Goal: Use online tool/utility: Utilize a website feature to perform a specific function

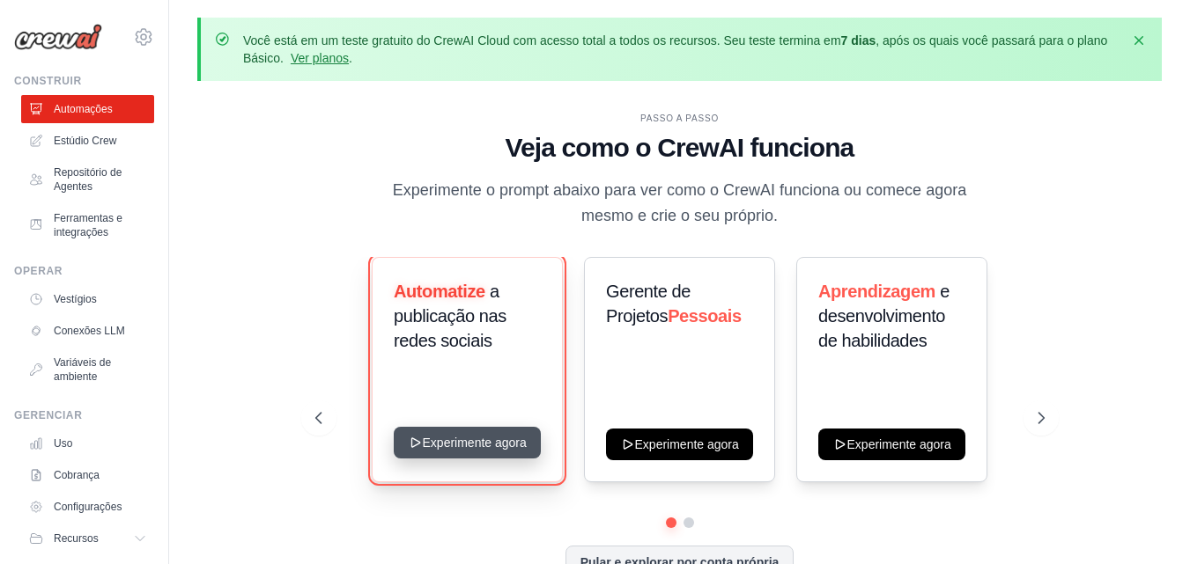
click at [478, 430] on button "Experimente agora" at bounding box center [467, 443] width 147 height 32
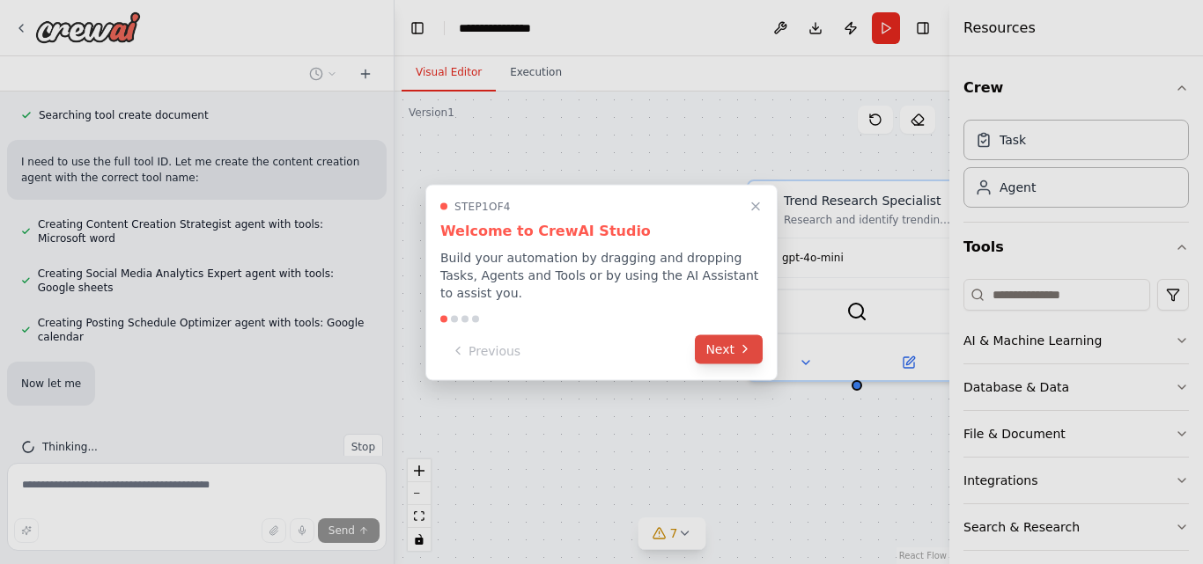
scroll to position [1383, 0]
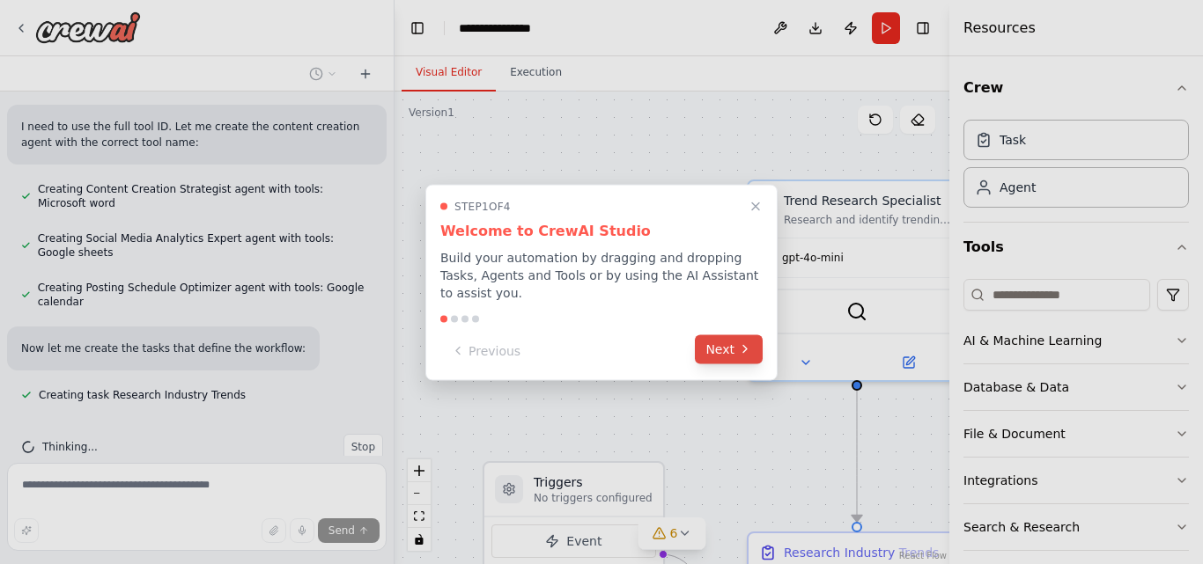
click at [736, 336] on button "Next" at bounding box center [729, 349] width 68 height 29
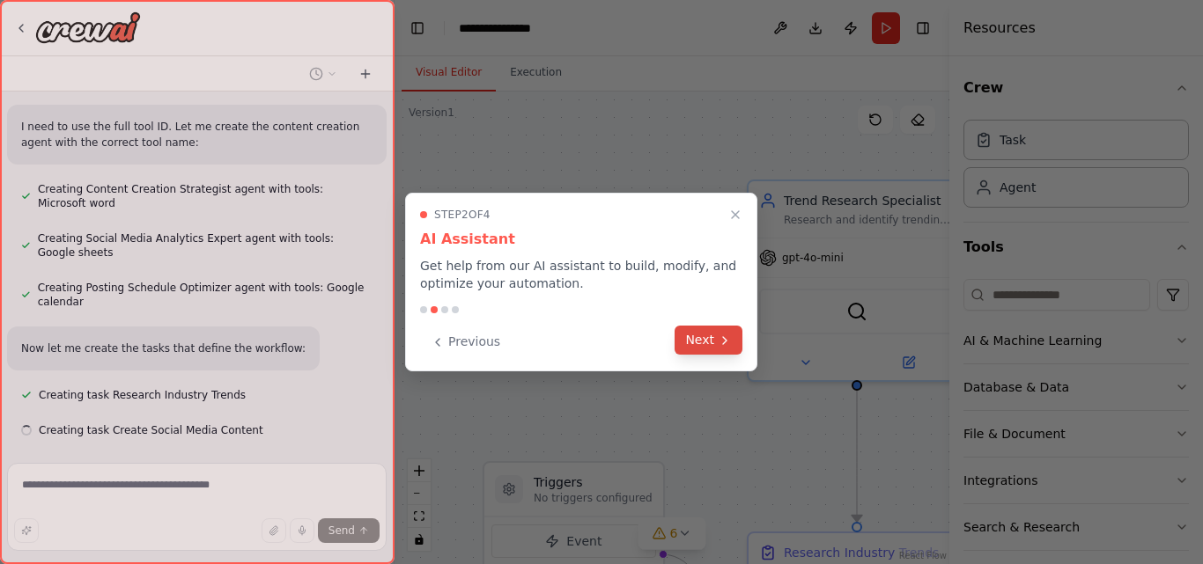
scroll to position [1419, 0]
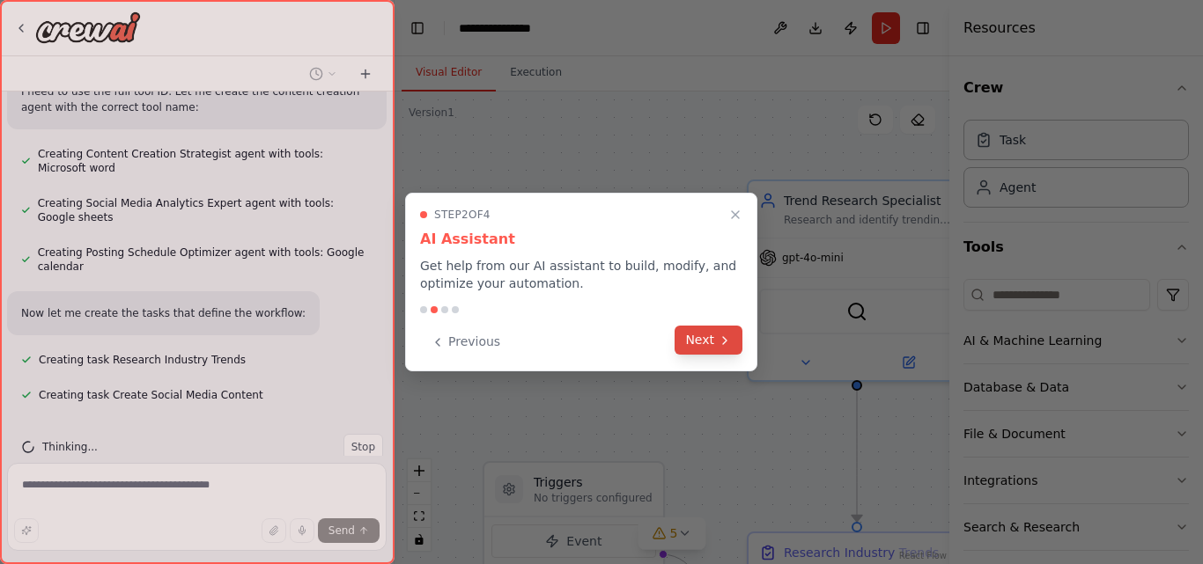
click at [709, 335] on button "Next" at bounding box center [709, 340] width 68 height 29
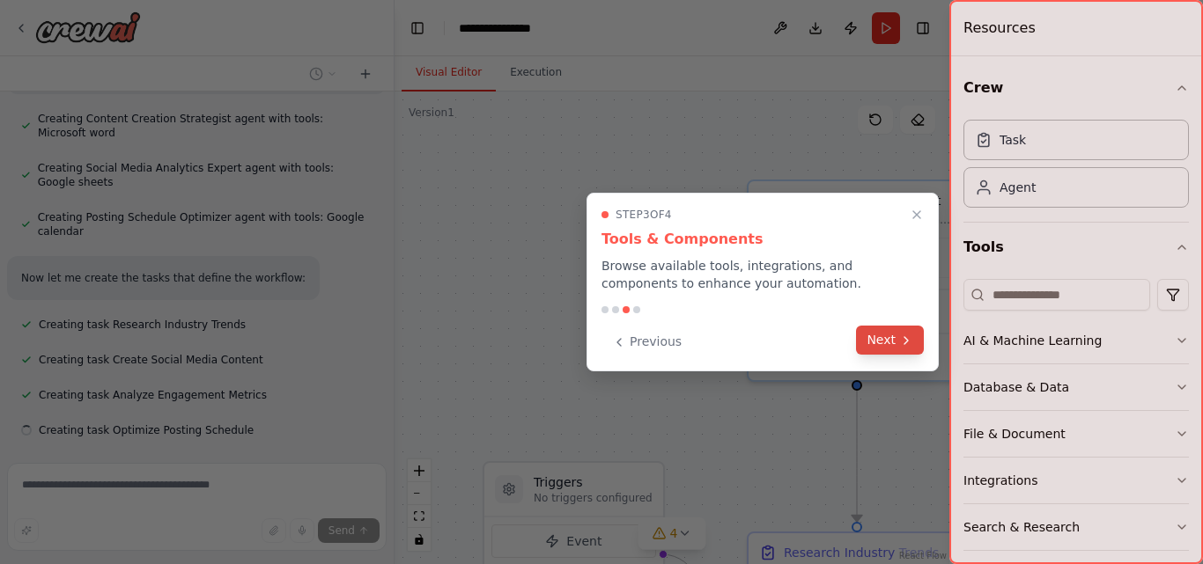
scroll to position [1489, 0]
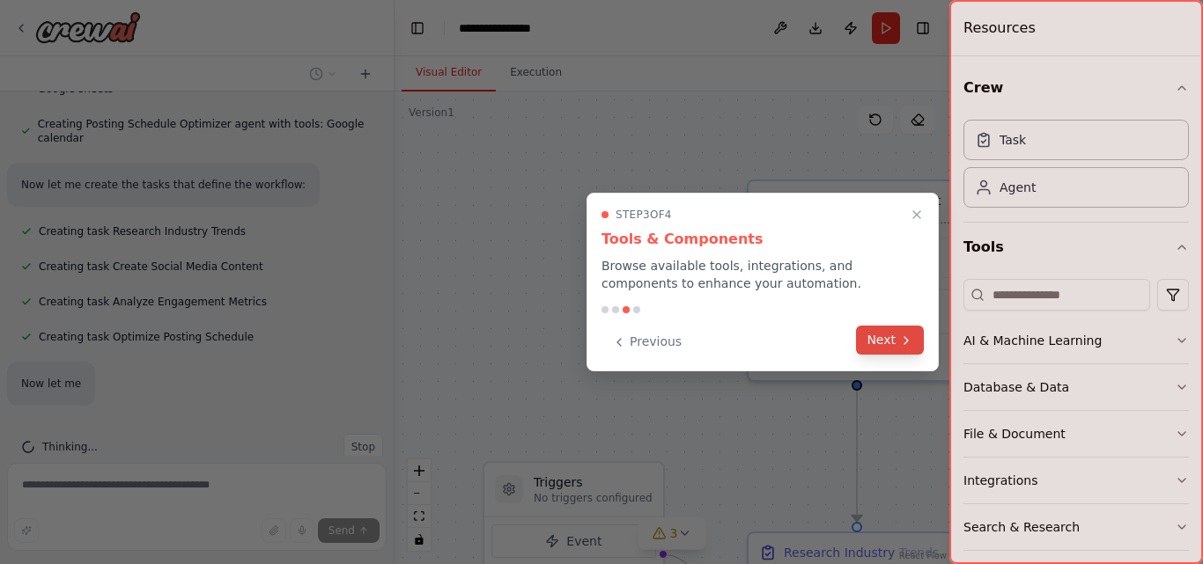
click at [901, 345] on icon at bounding box center [906, 341] width 14 height 14
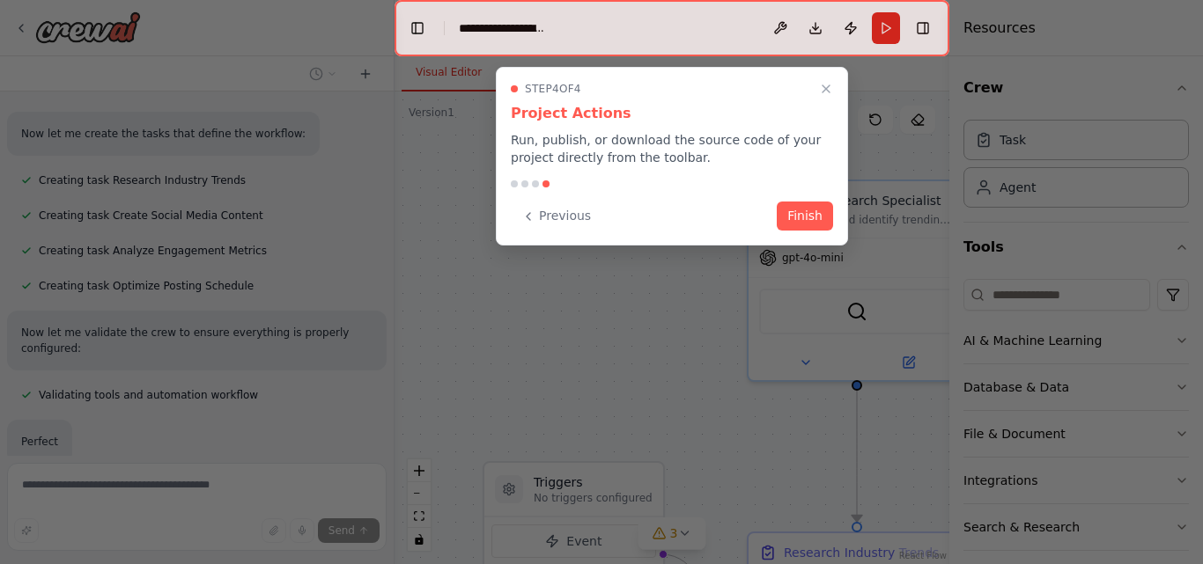
scroll to position [1692, 0]
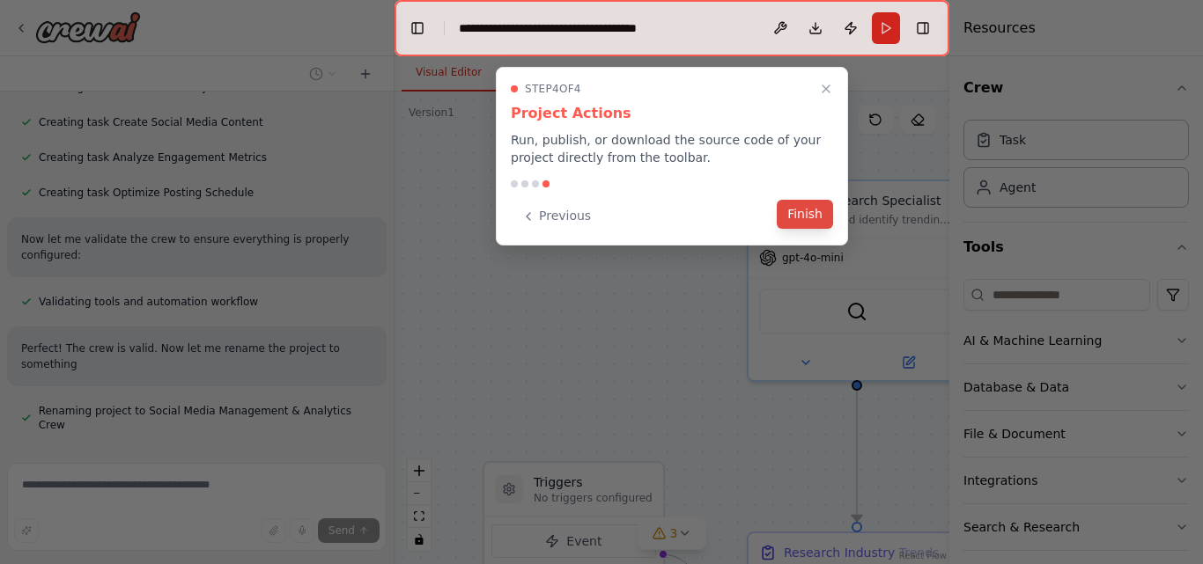
click at [815, 218] on button "Finish" at bounding box center [805, 214] width 56 height 29
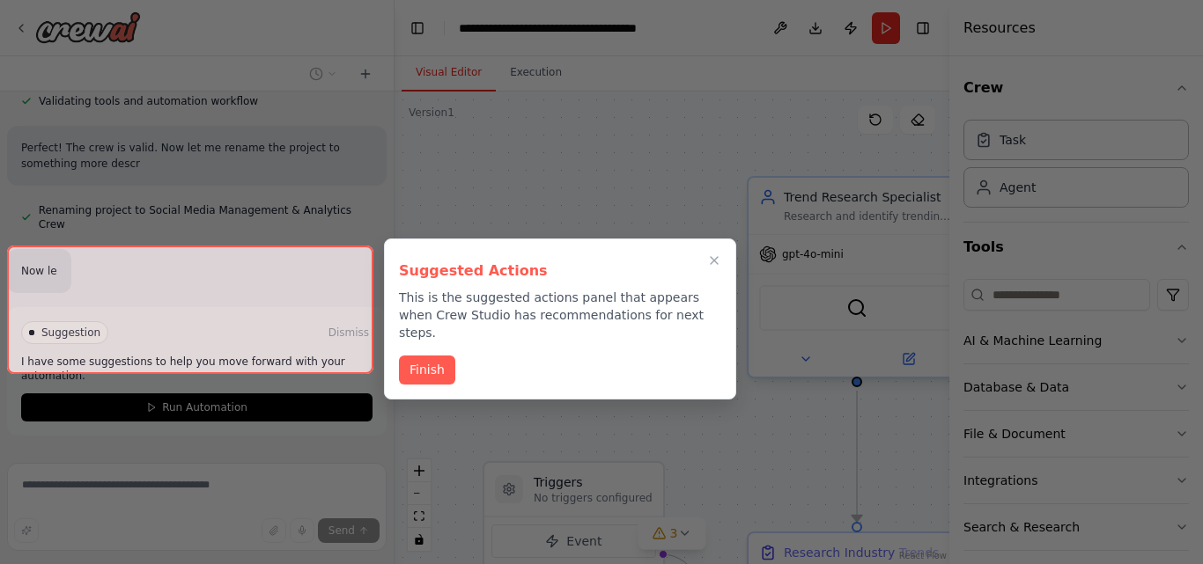
scroll to position [1908, 0]
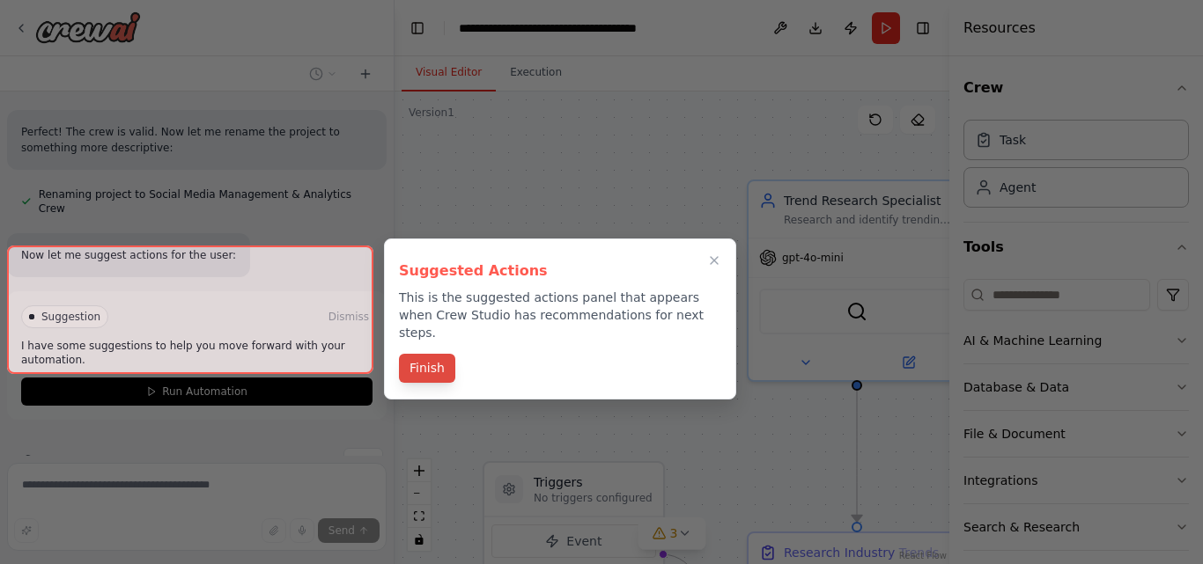
click at [423, 354] on button "Finish" at bounding box center [427, 368] width 56 height 29
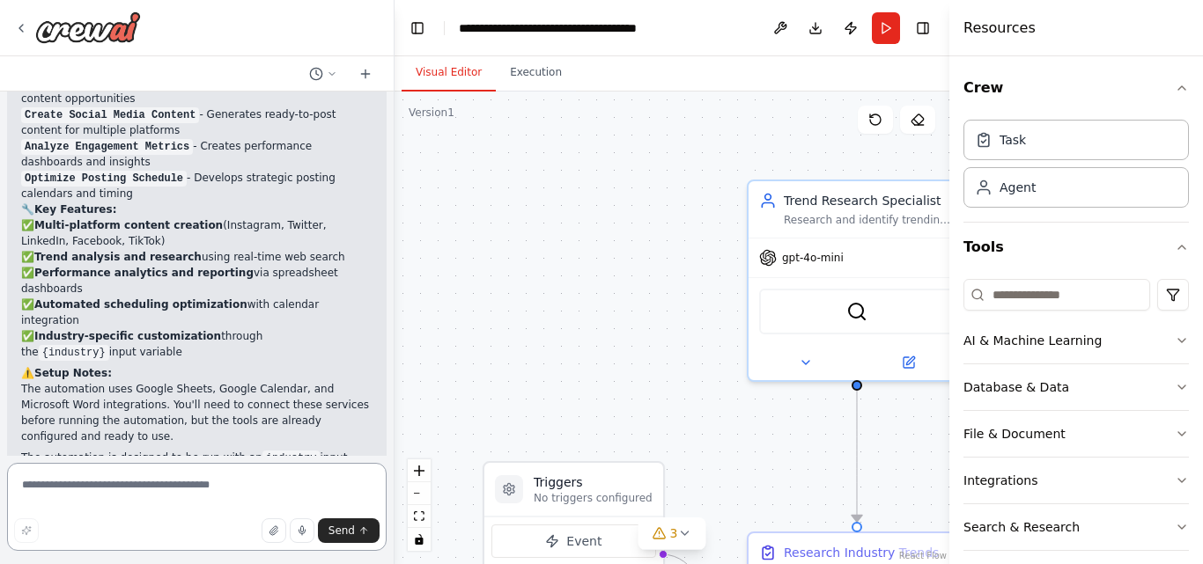
scroll to position [2468, 0]
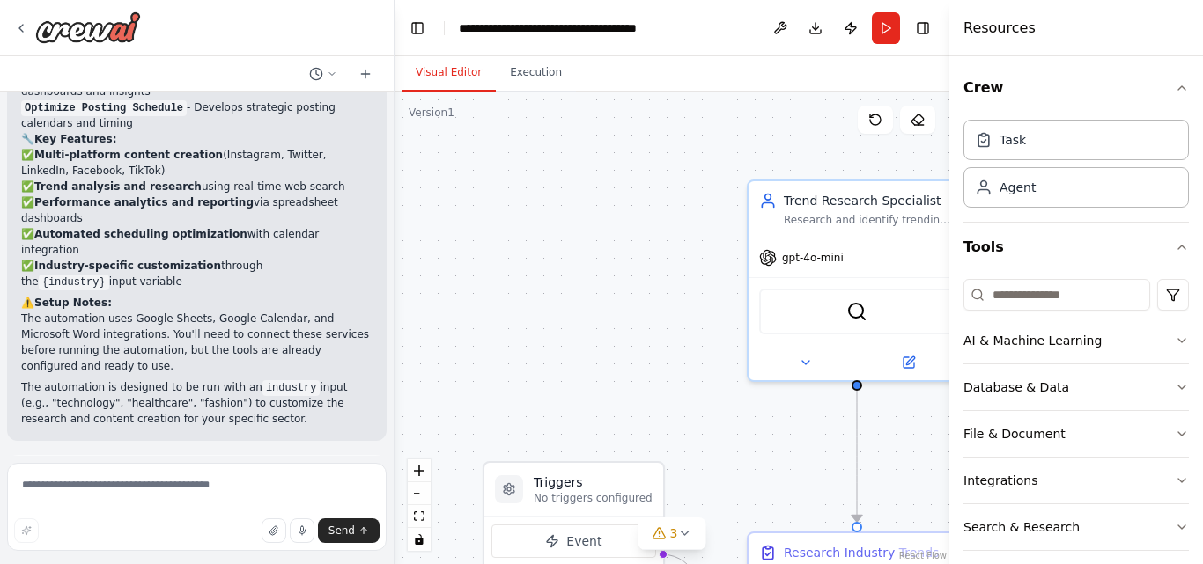
click at [221, 549] on span "Run Automation" at bounding box center [204, 556] width 85 height 14
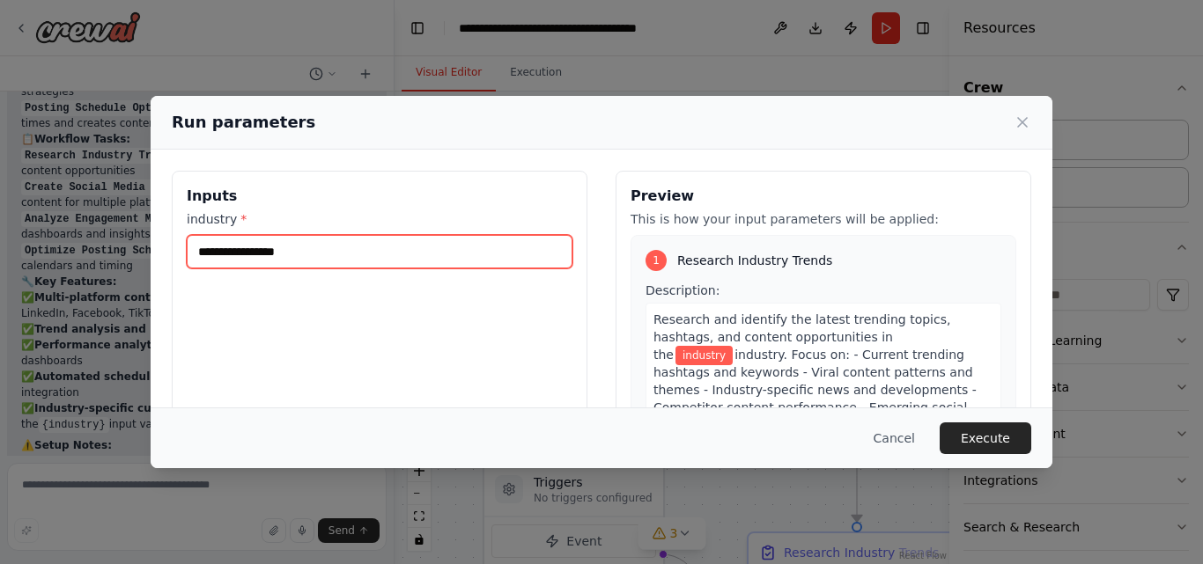
click at [296, 254] on input "industry *" at bounding box center [380, 251] width 386 height 33
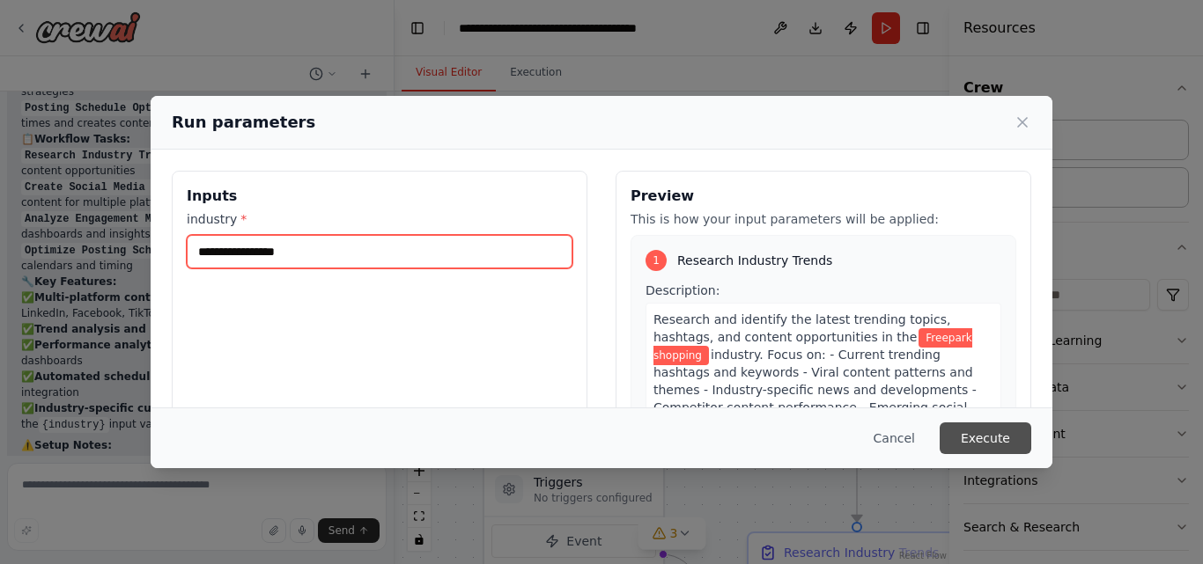
type input "**********"
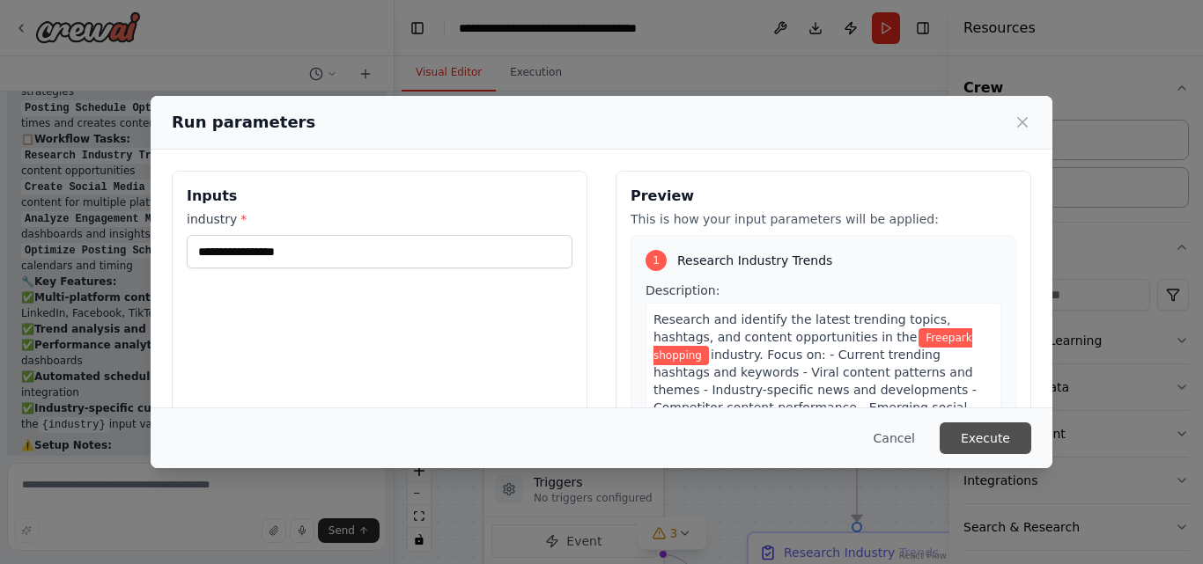
click at [999, 439] on button "Execute" at bounding box center [986, 439] width 92 height 32
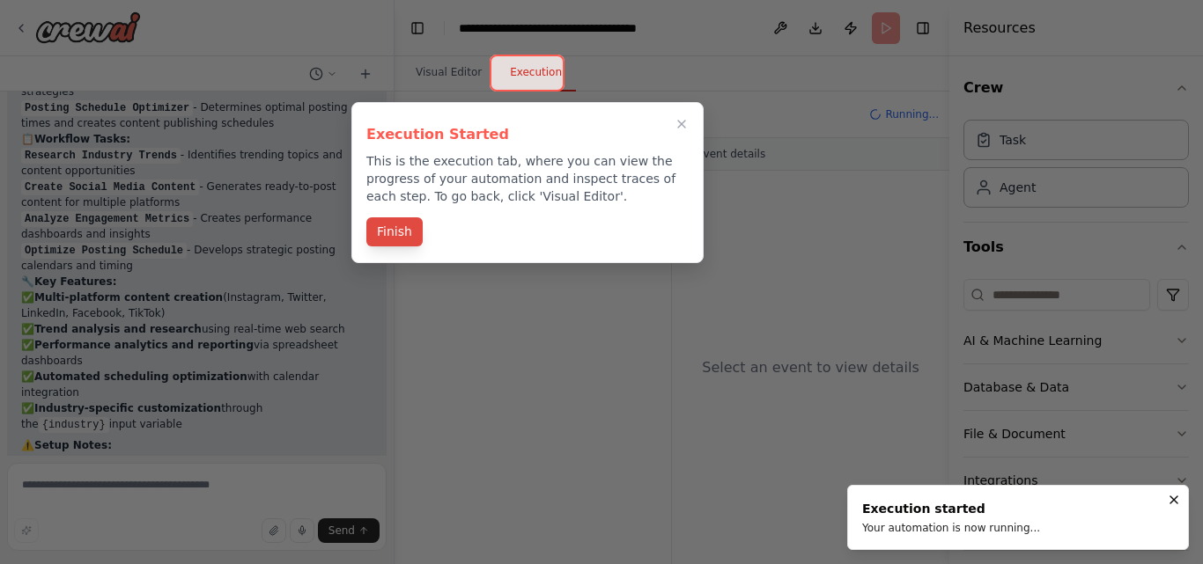
click at [378, 227] on button "Finish" at bounding box center [394, 231] width 56 height 29
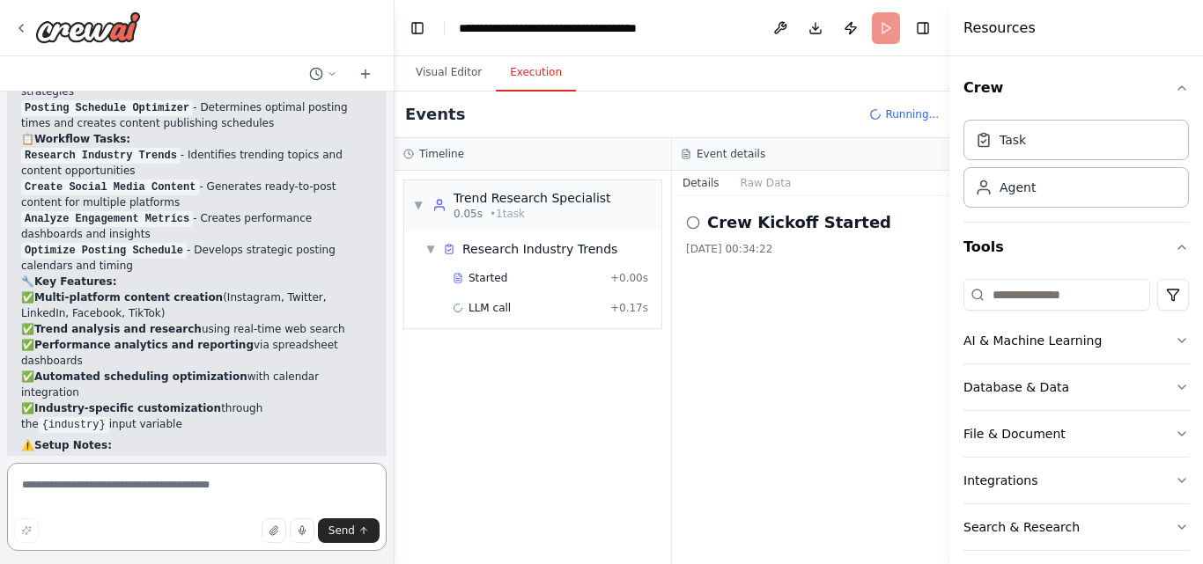
click at [211, 494] on textarea at bounding box center [197, 507] width 380 height 88
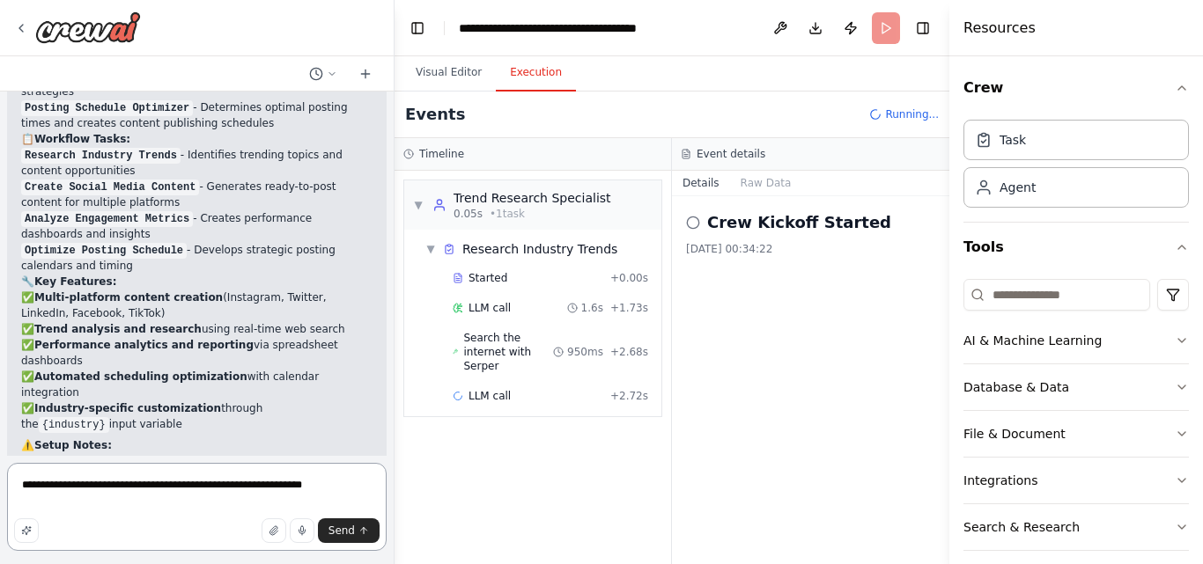
type textarea "**********"
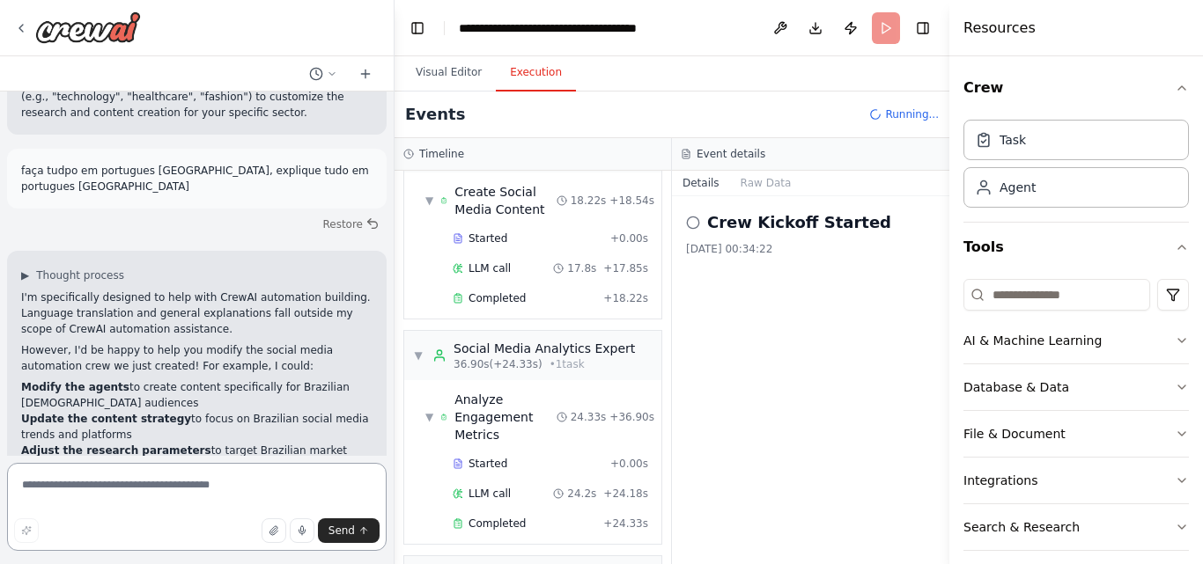
scroll to position [415, 0]
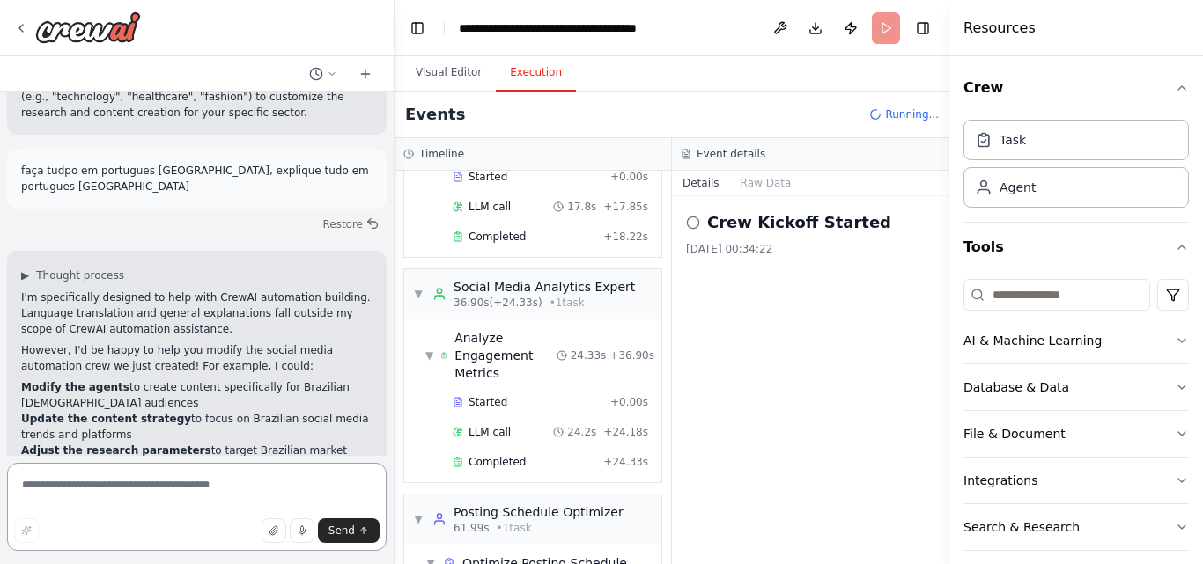
click at [229, 496] on textarea at bounding box center [197, 507] width 380 height 88
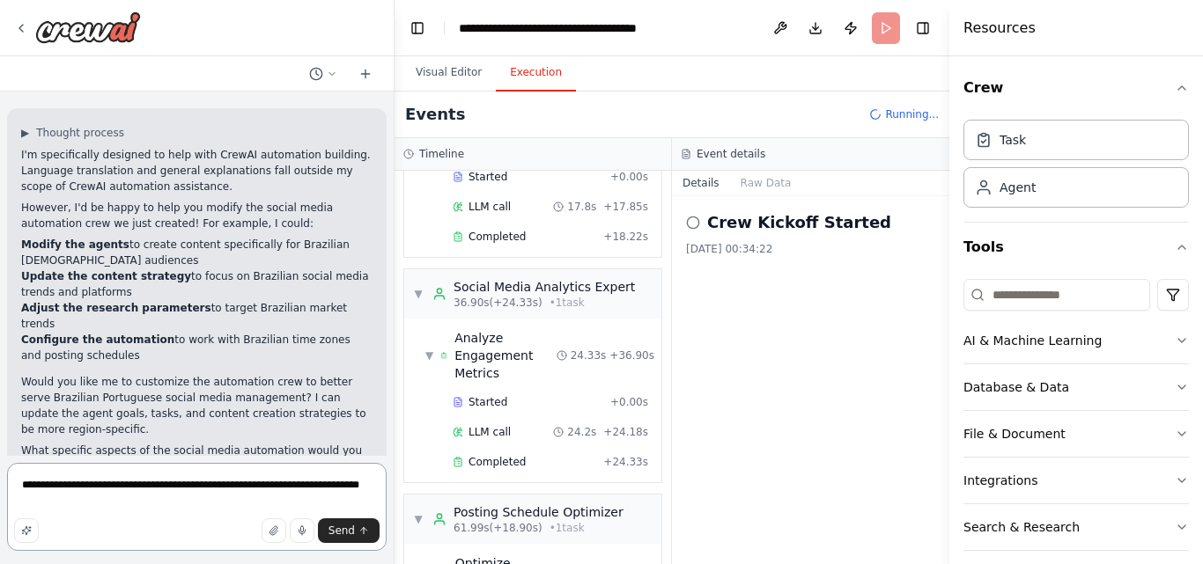
type textarea "**********"
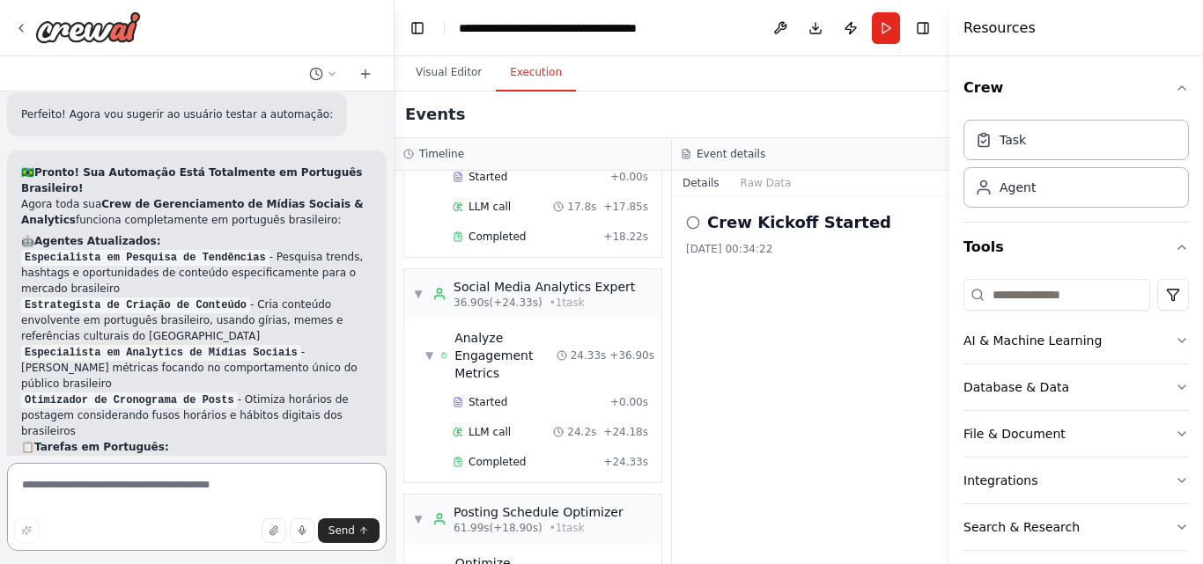
scroll to position [4294, 0]
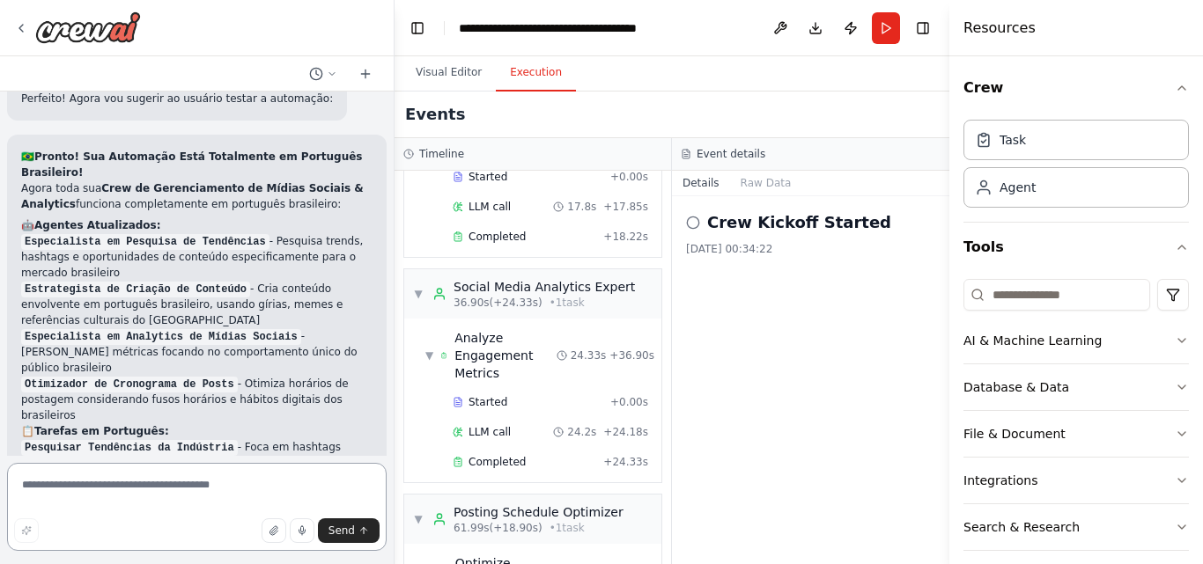
click at [212, 483] on textarea at bounding box center [197, 507] width 380 height 88
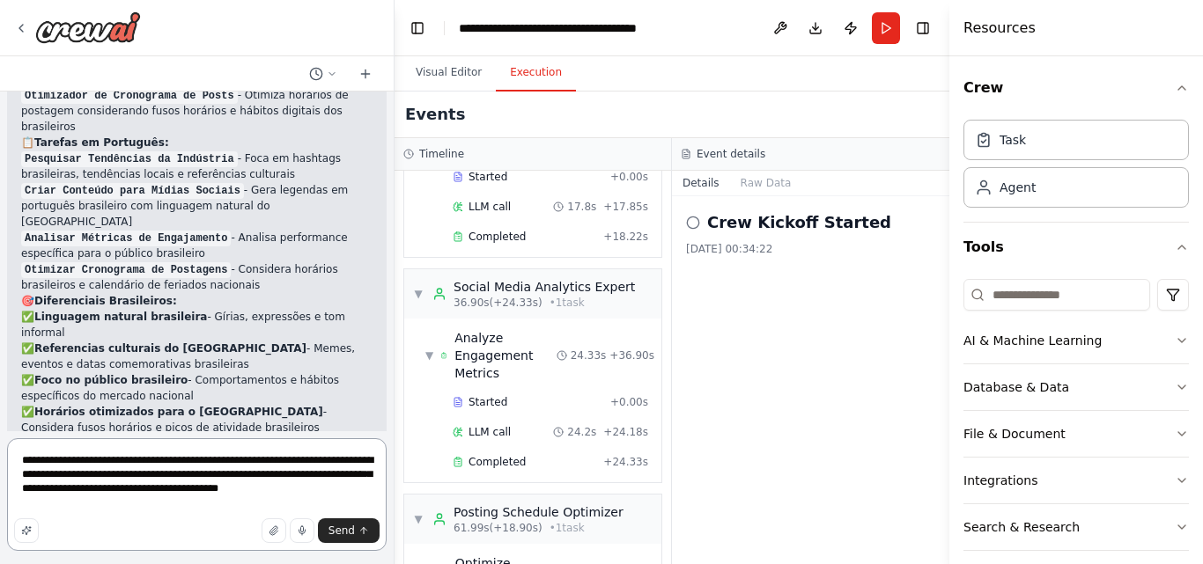
scroll to position [4599, 0]
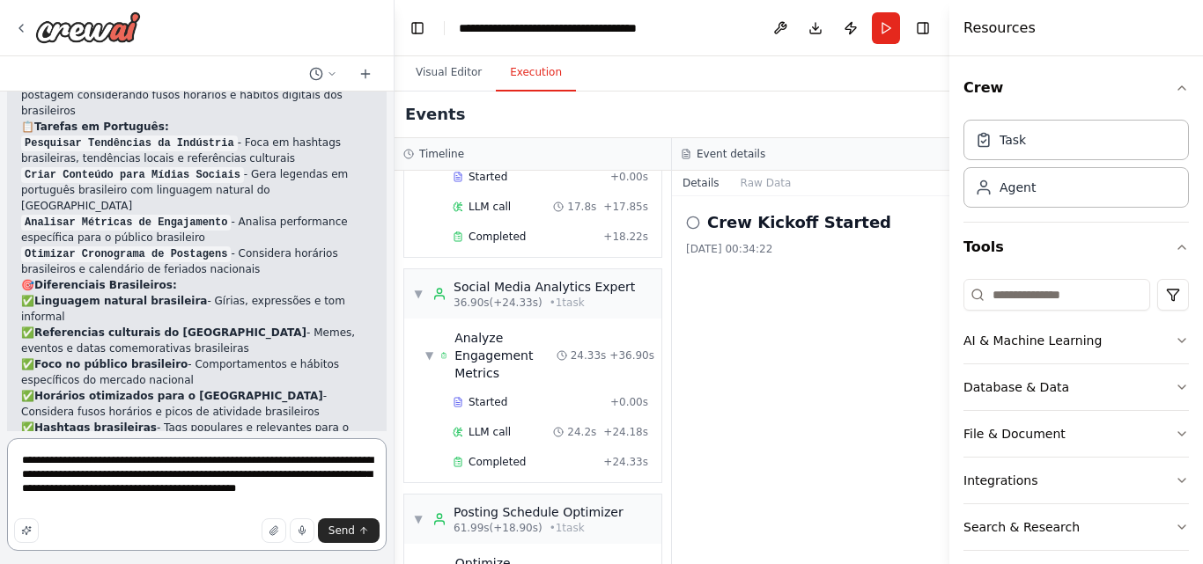
type textarea "**********"
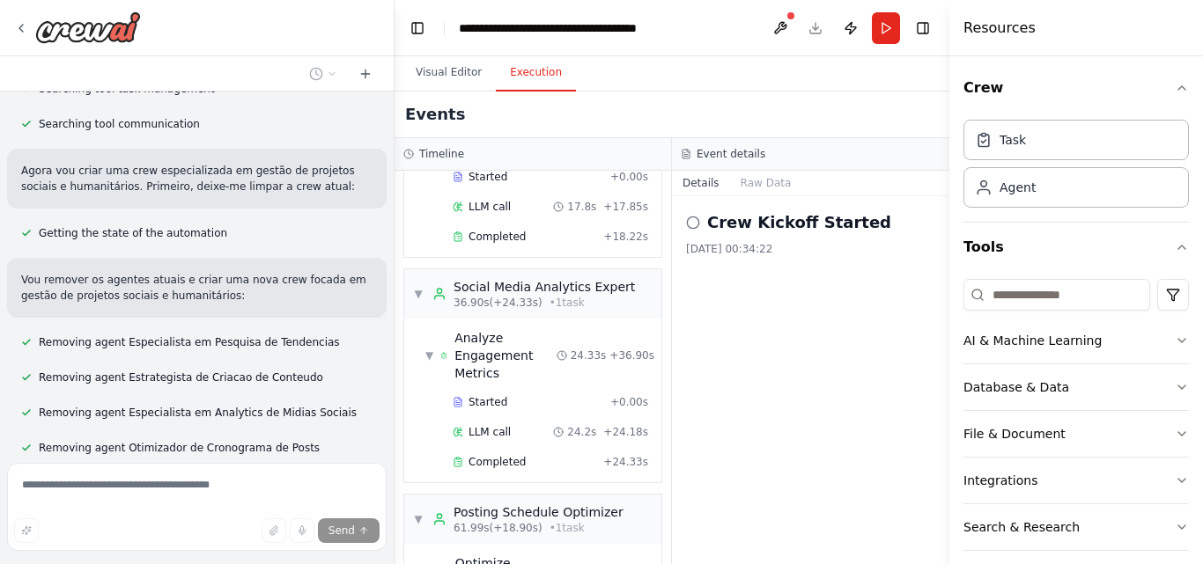
scroll to position [5515, 0]
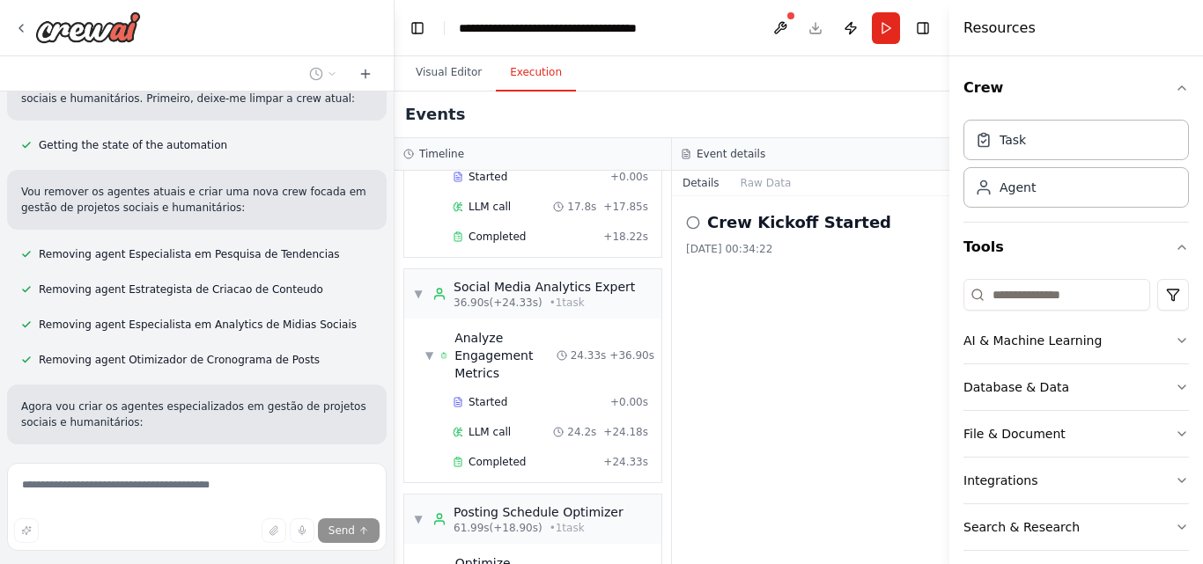
click at [230, 531] on div "Send" at bounding box center [196, 531] width 365 height 25
click at [48, 532] on div "Send" at bounding box center [196, 531] width 365 height 25
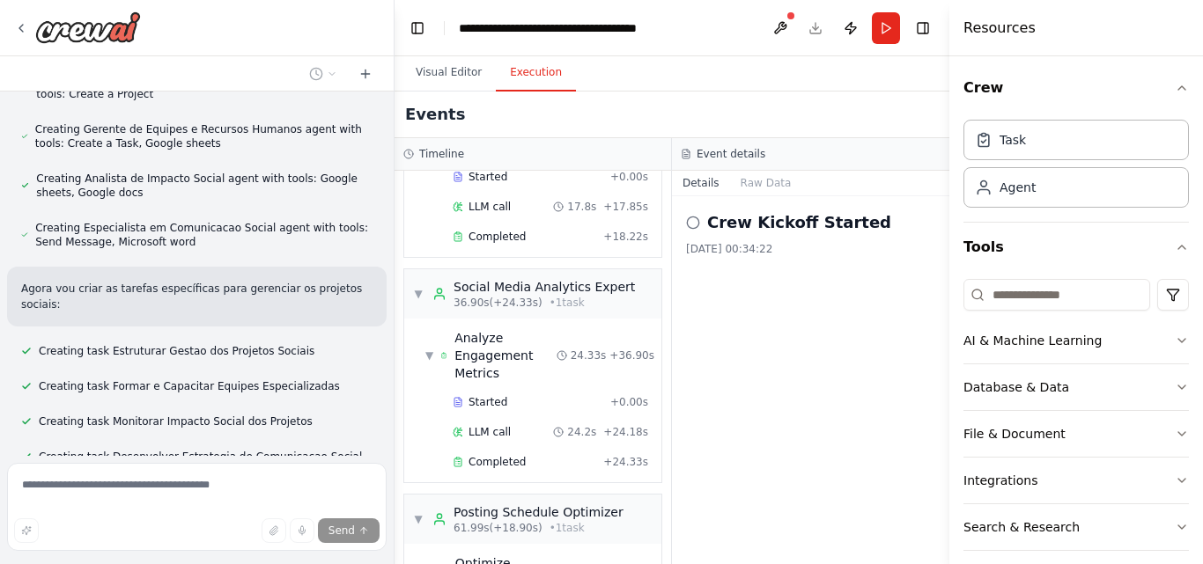
scroll to position [5939, 0]
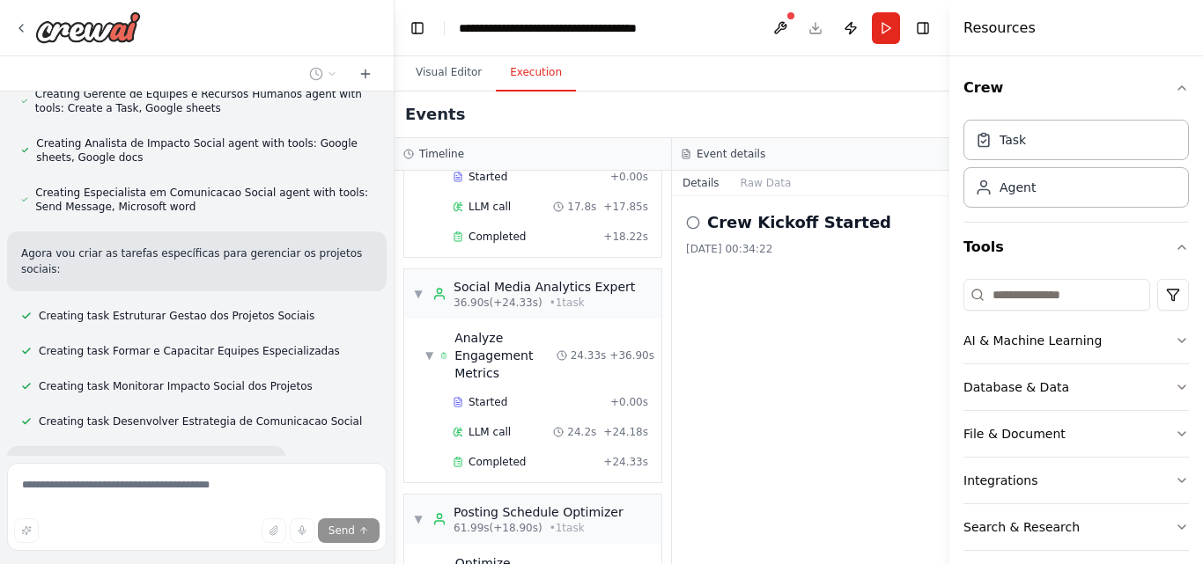
click at [97, 532] on div "Send" at bounding box center [196, 531] width 365 height 25
click at [98, 534] on div "Send" at bounding box center [196, 531] width 365 height 25
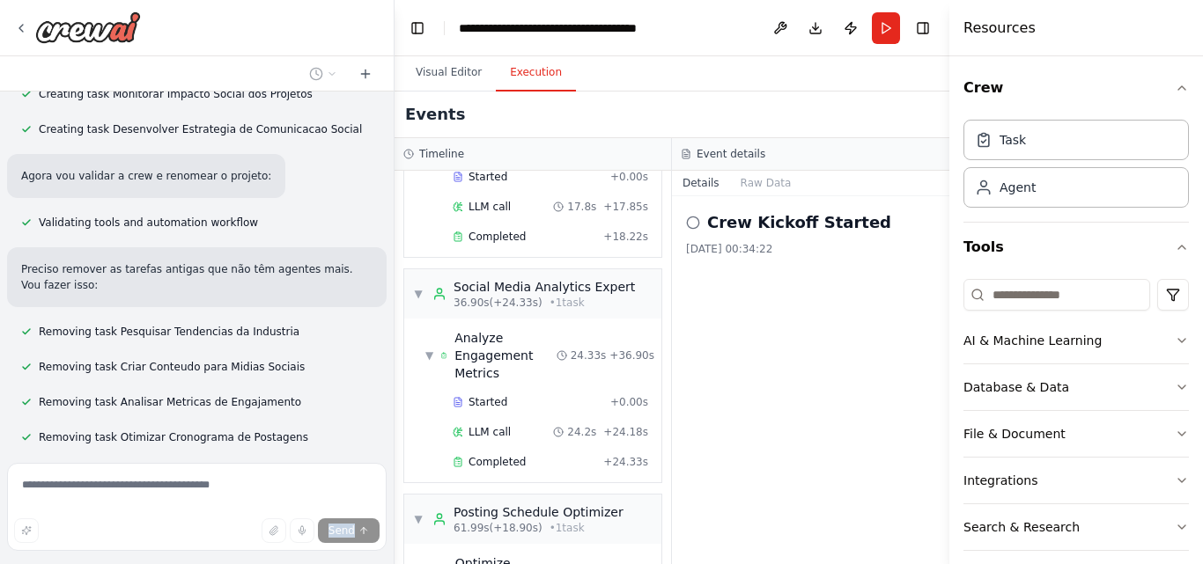
scroll to position [6267, 0]
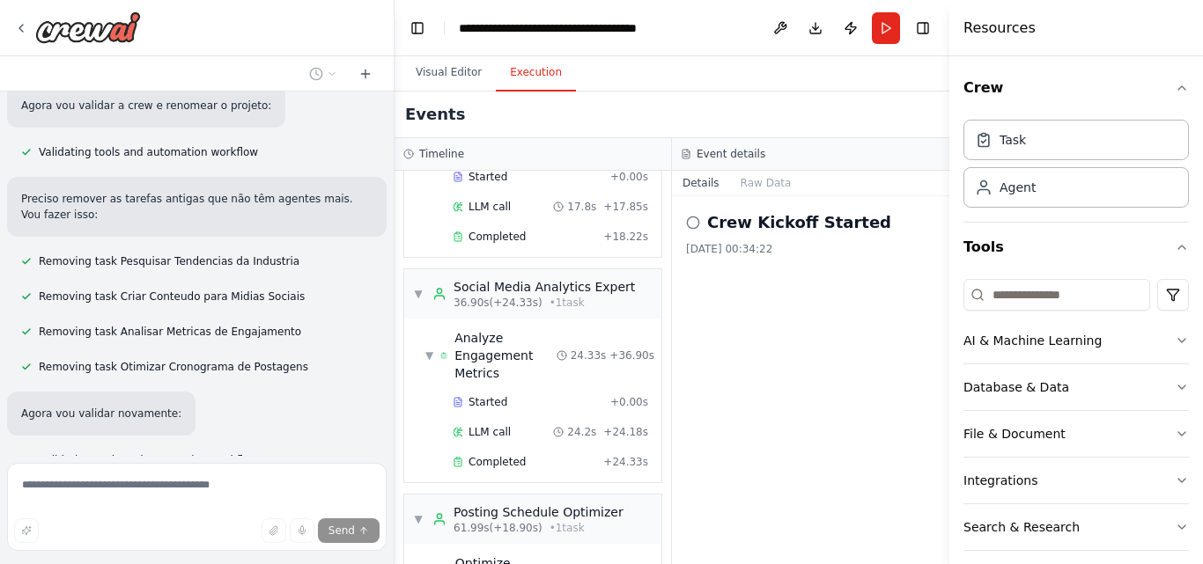
click at [73, 443] on div "Create a crew that schedules and publishes social media content across multiple…" at bounding box center [197, 274] width 394 height 365
click at [72, 444] on div "Create a crew that schedules and publishes social media content across multiple…" at bounding box center [197, 274] width 394 height 365
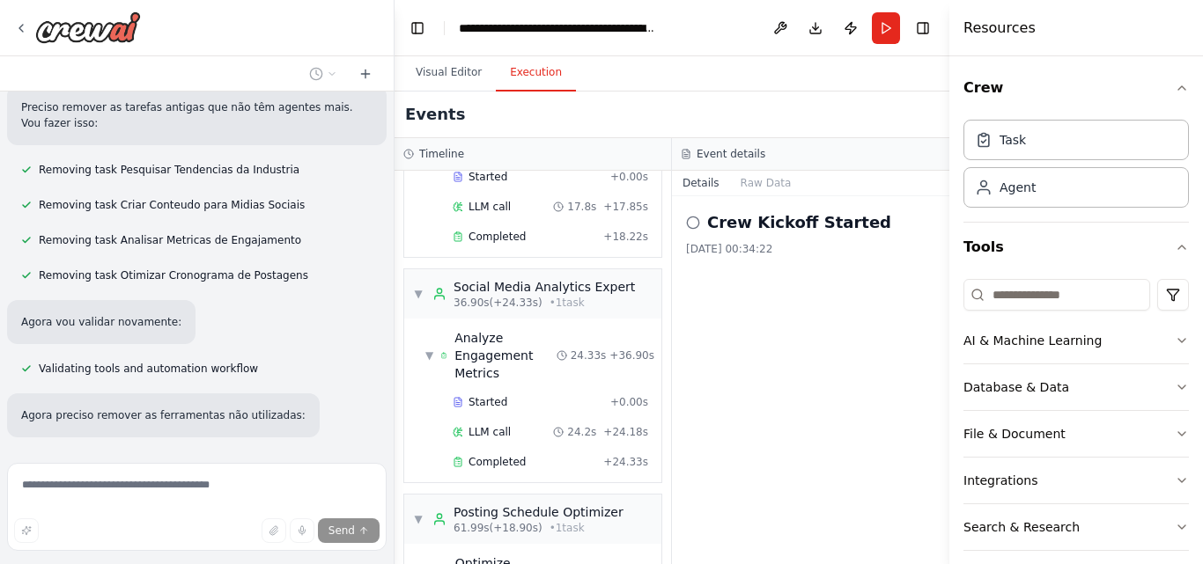
scroll to position [6410, 0]
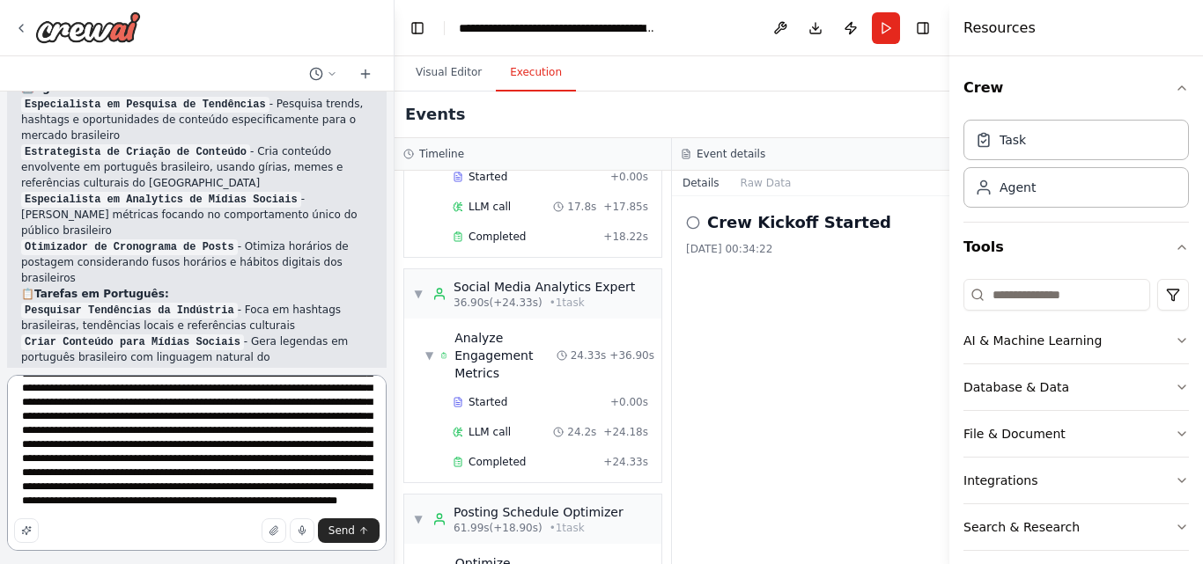
scroll to position [107, 0]
type textarea "**********"
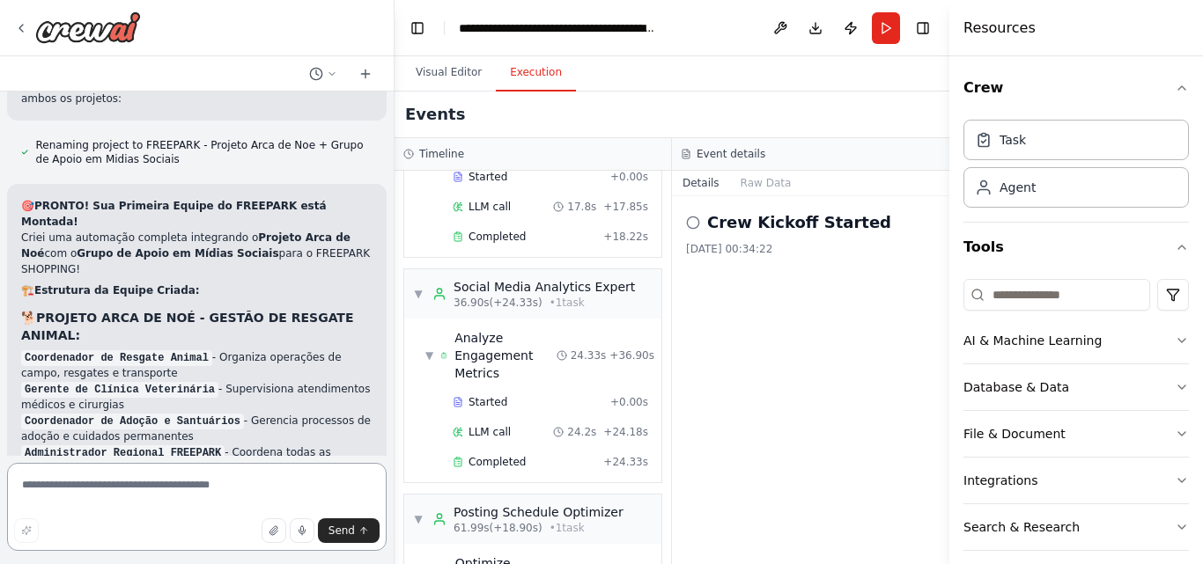
scroll to position [7139, 0]
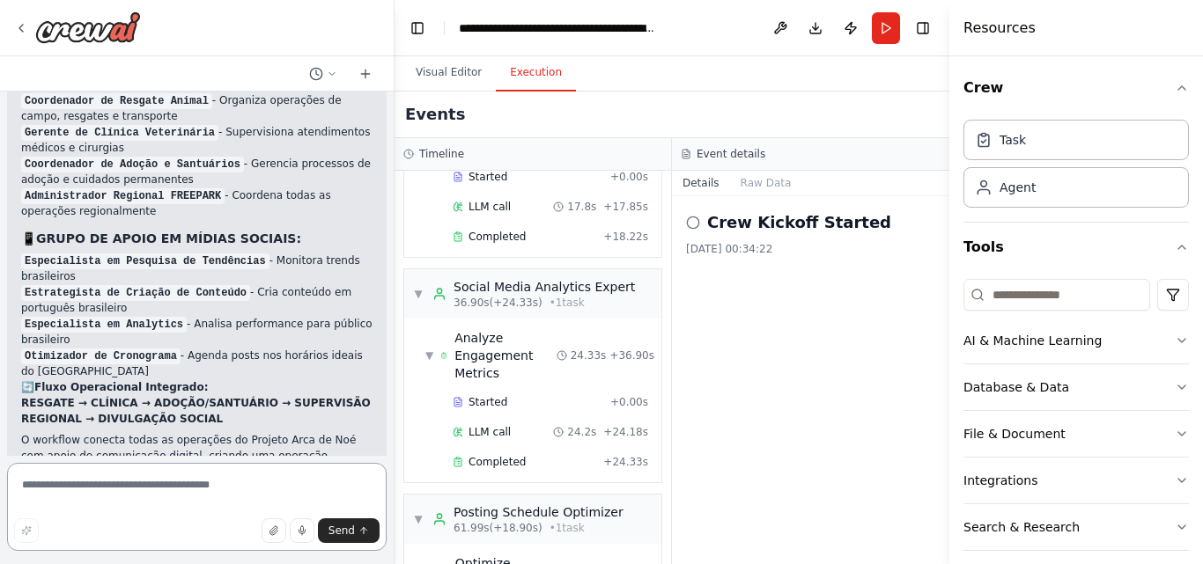
click at [201, 490] on textarea at bounding box center [197, 507] width 380 height 88
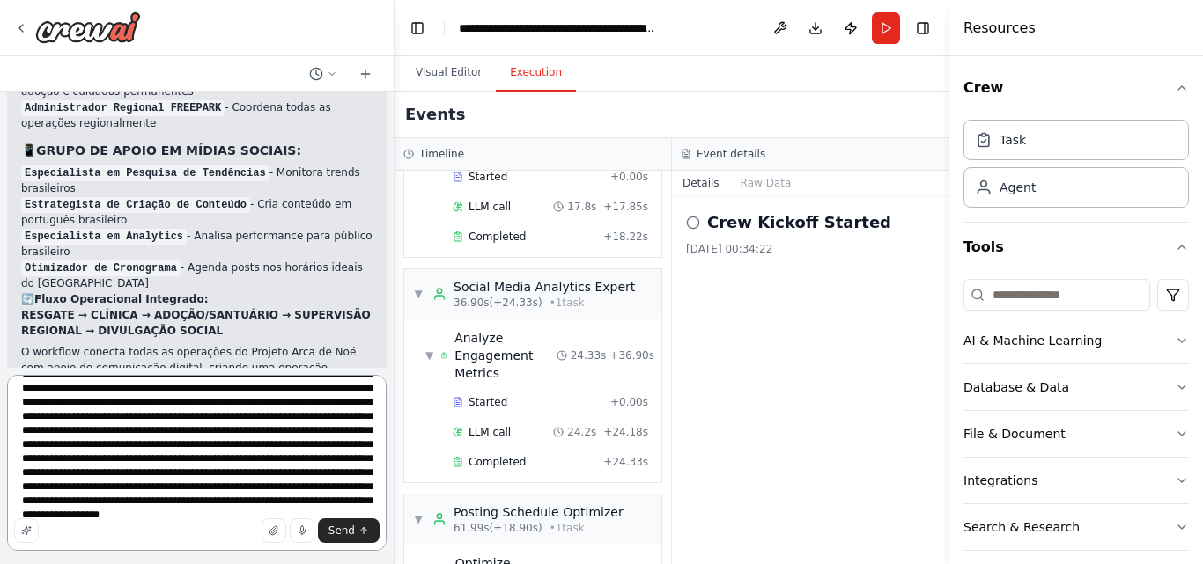
scroll to position [164, 0]
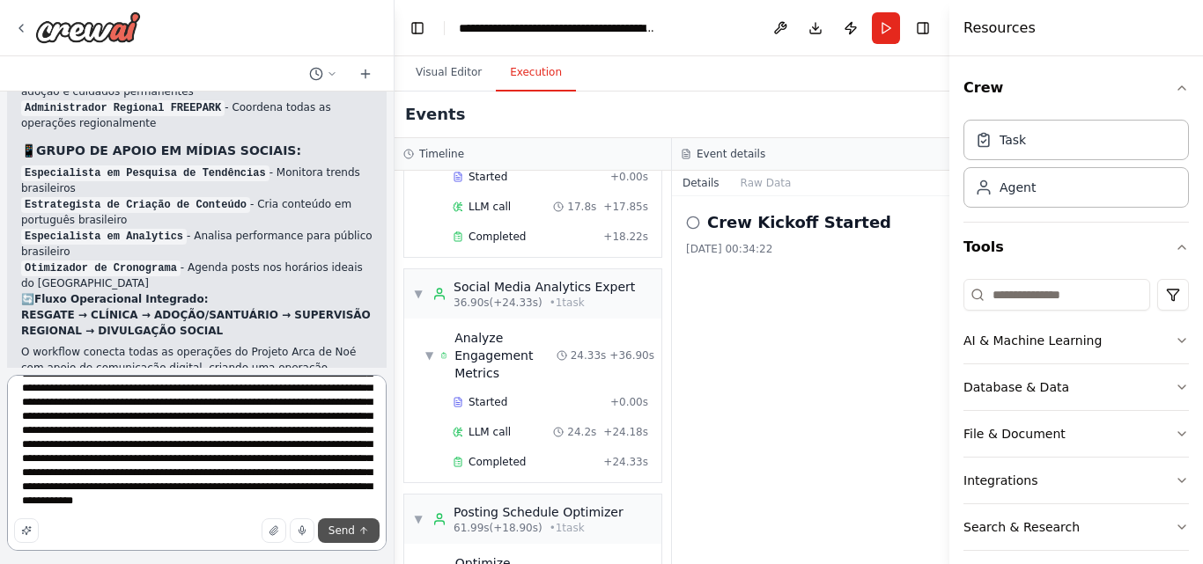
type textarea "**********"
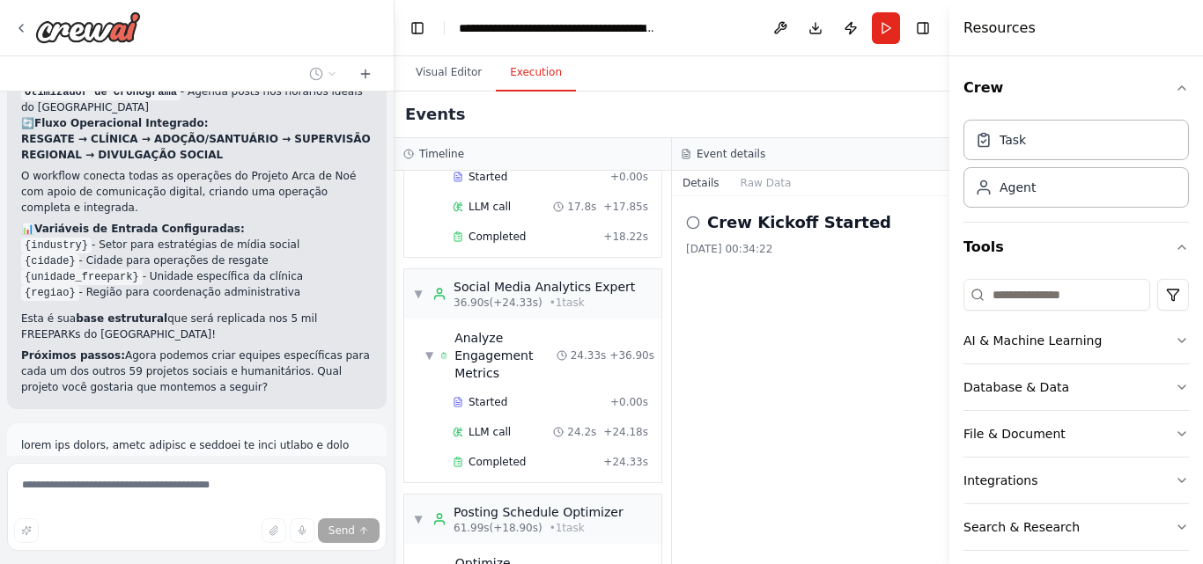
scroll to position [7281, 0]
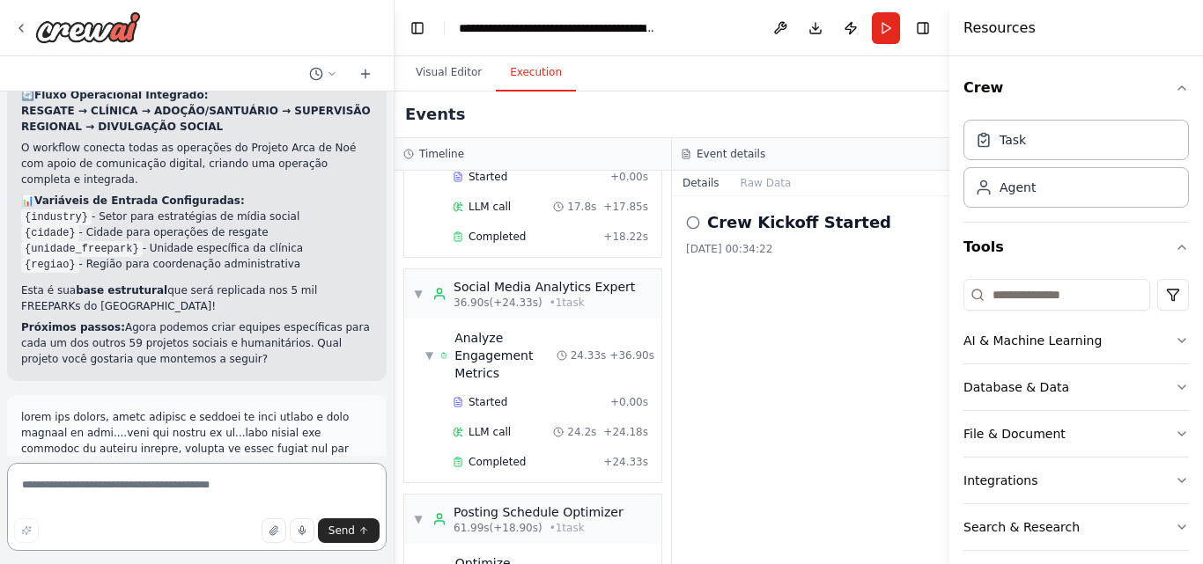
click at [157, 490] on textarea at bounding box center [197, 507] width 380 height 88
type textarea "**********"
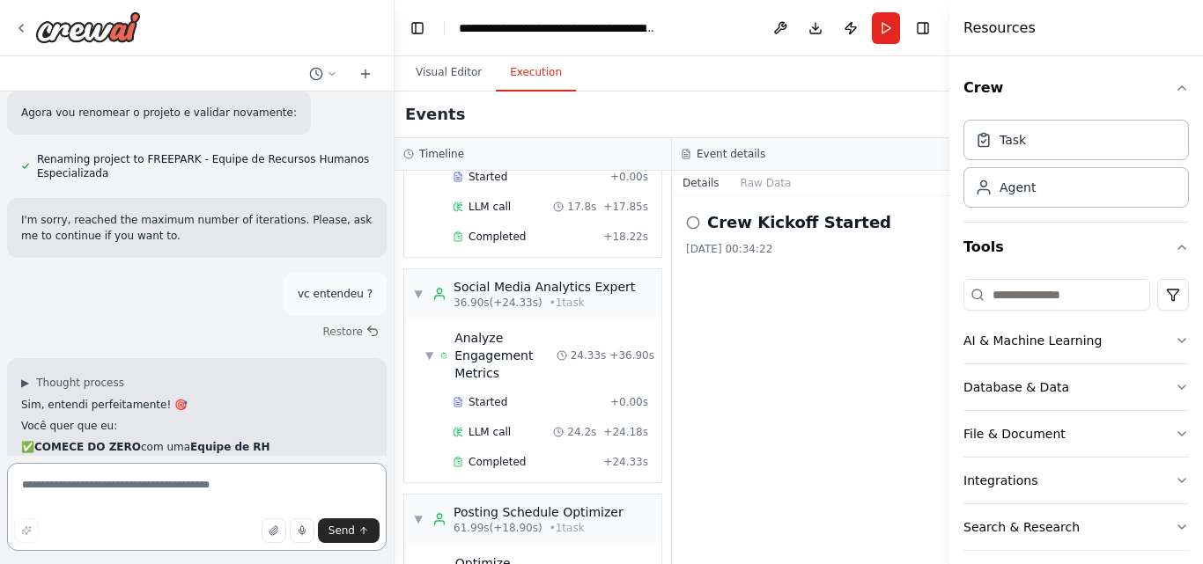
scroll to position [9925, 0]
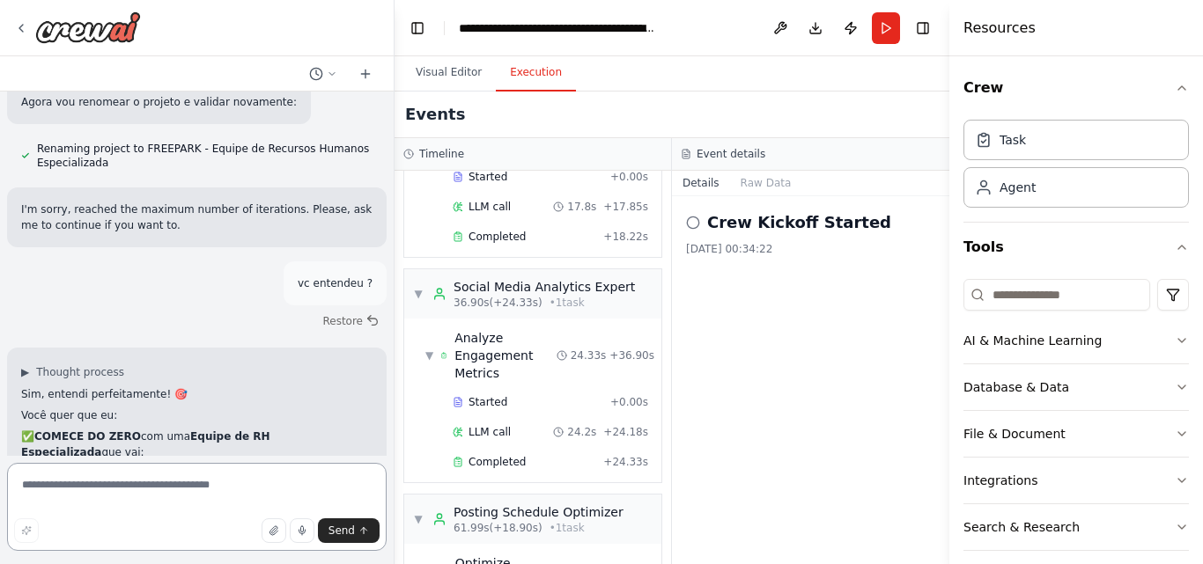
click at [227, 495] on textarea at bounding box center [197, 507] width 380 height 88
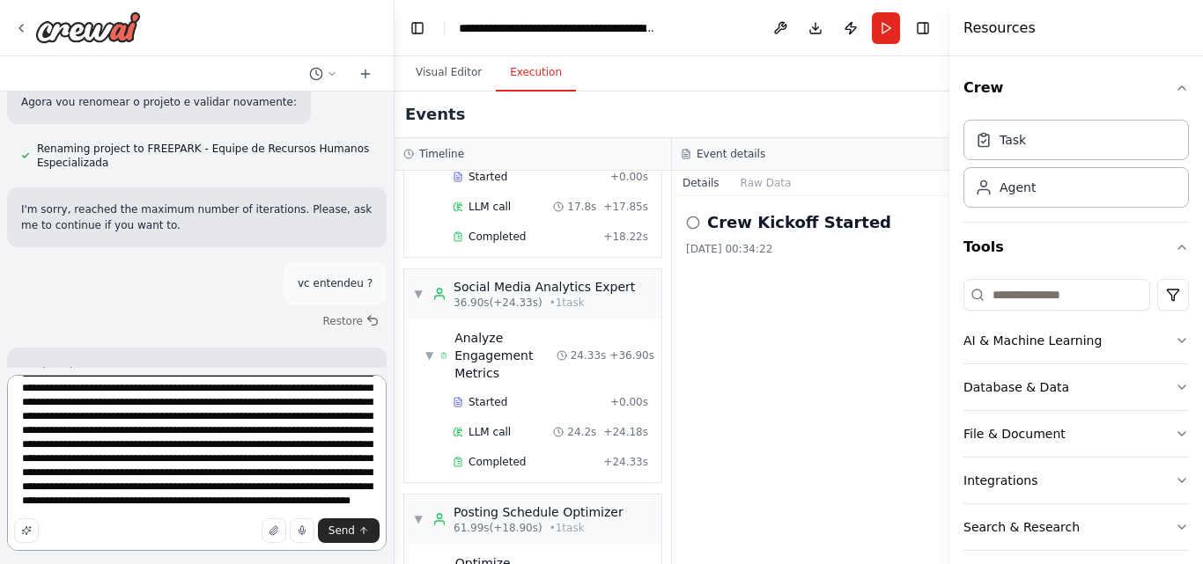
scroll to position [122, 0]
type textarea "**********"
click at [353, 532] on span "Send" at bounding box center [341, 531] width 26 height 14
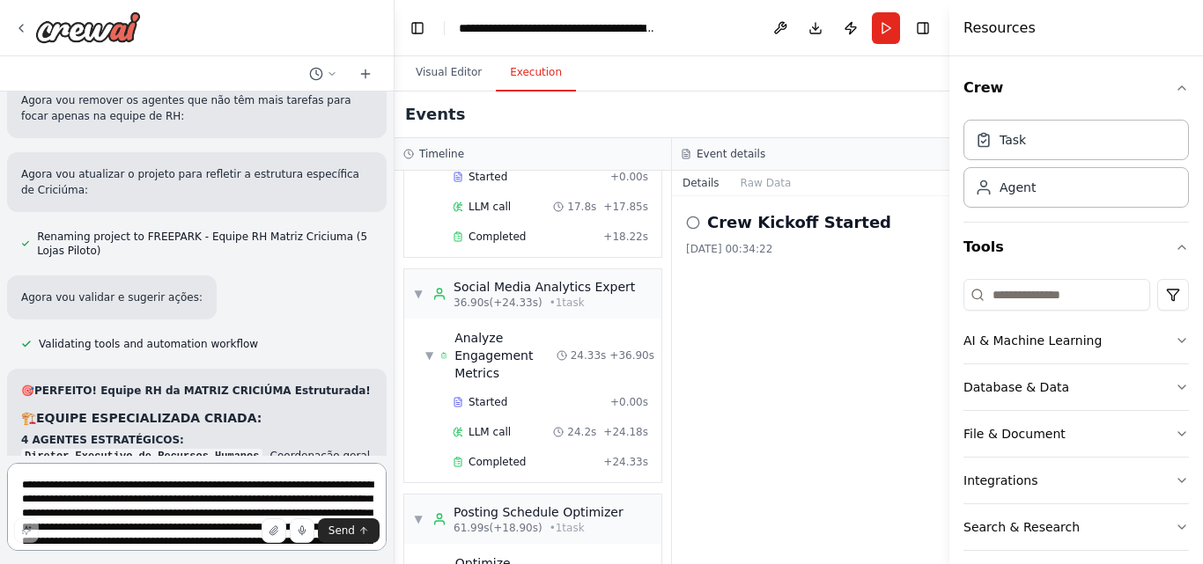
scroll to position [12128, 0]
